Goal: Transaction & Acquisition: Subscribe to service/newsletter

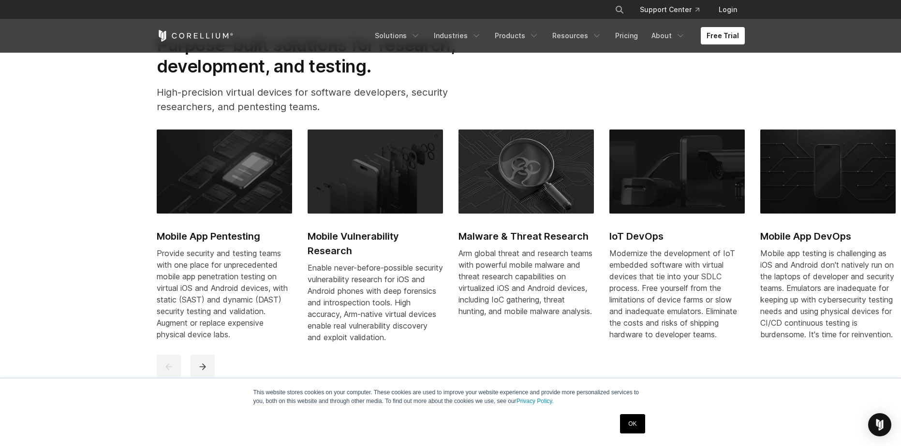
scroll to position [435, 0]
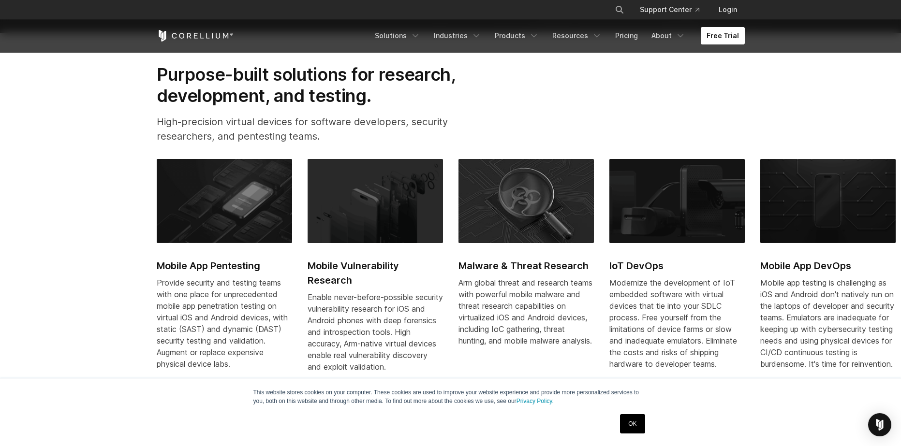
click at [724, 38] on link "Free Trial" at bounding box center [722, 35] width 44 height 17
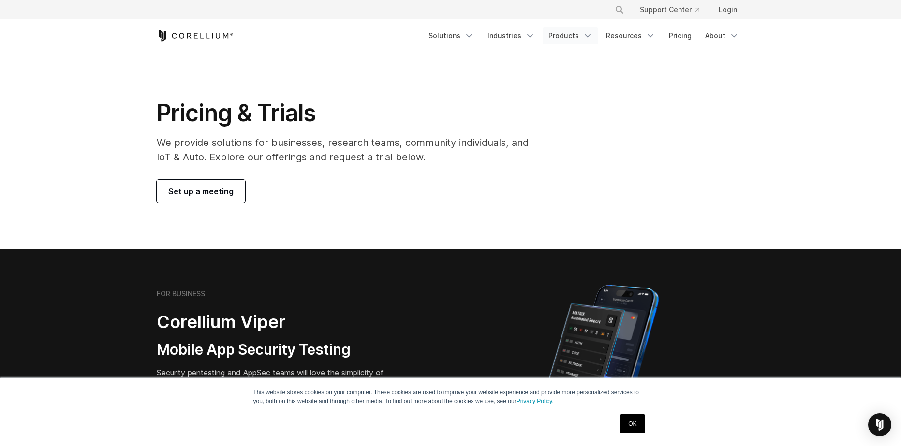
click at [592, 32] on icon "Navigation Menu" at bounding box center [588, 36] width 10 height 10
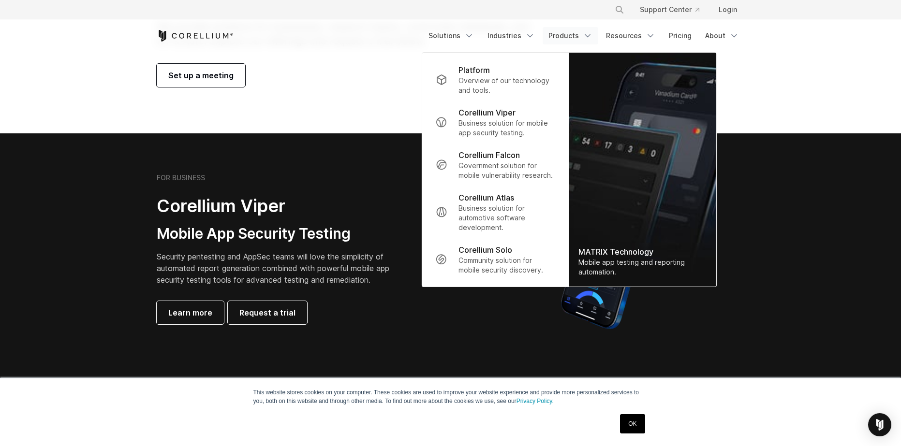
scroll to position [145, 0]
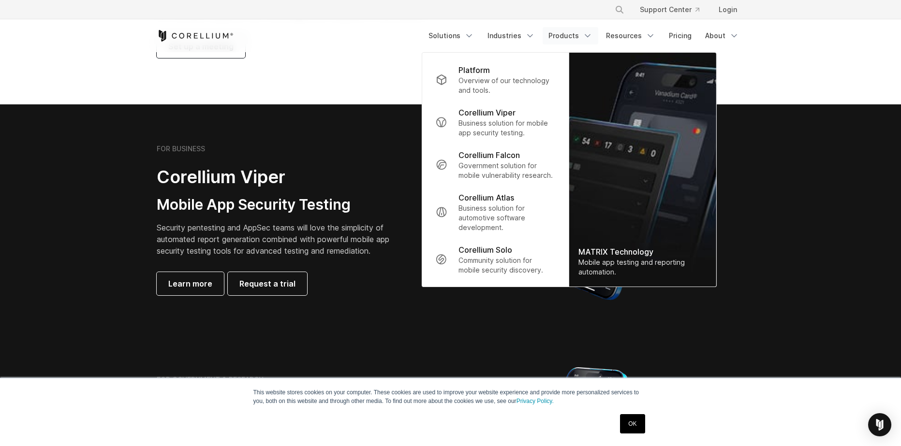
click at [638, 191] on img "Navigation Menu" at bounding box center [642, 170] width 147 height 234
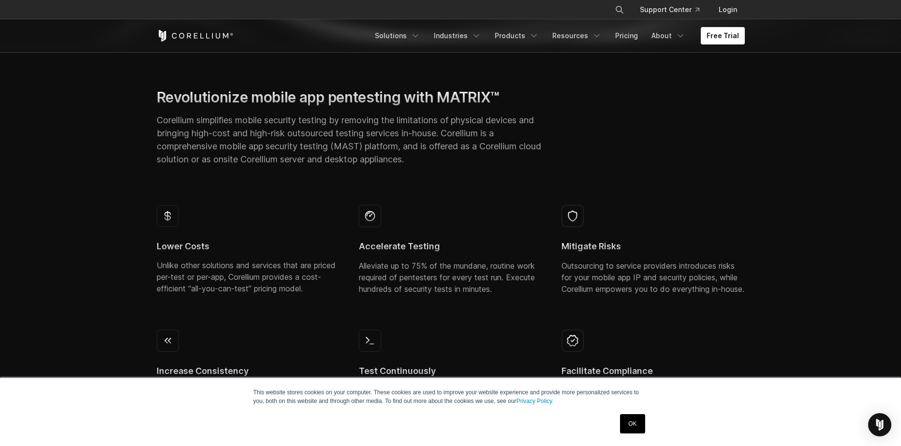
scroll to position [483, 0]
